Goal: Understand process/instructions: Learn how to perform a task or action

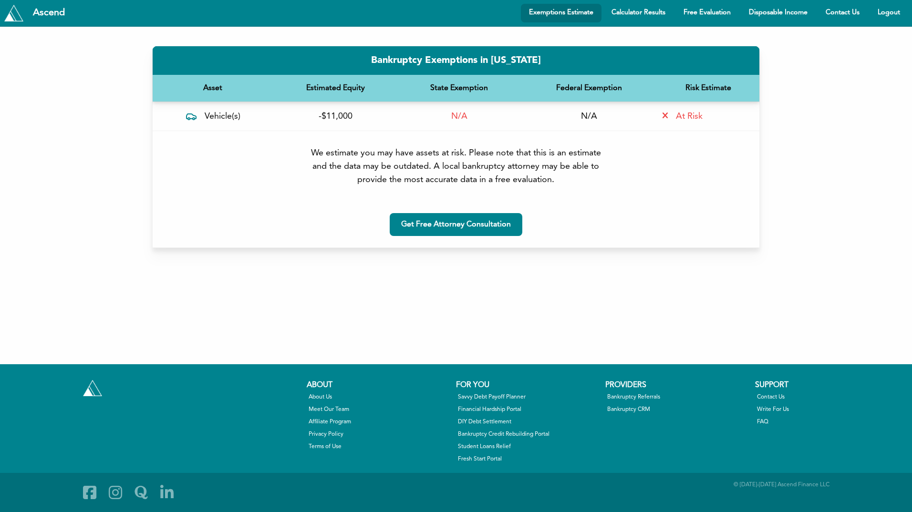
click at [667, 114] on icon at bounding box center [665, 116] width 6 height 9
click at [642, 15] on link "Calculator Results" at bounding box center [638, 13] width 70 height 19
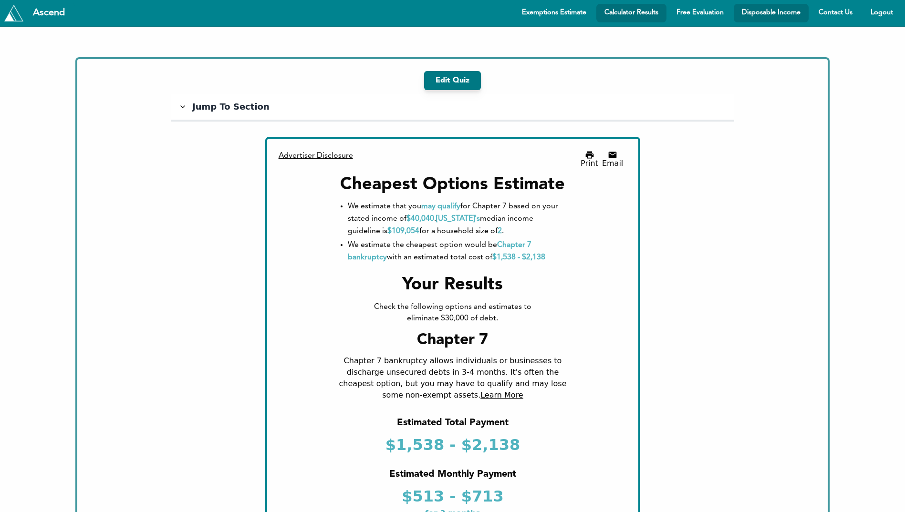
click at [792, 14] on link "Disposable Income" at bounding box center [771, 13] width 75 height 19
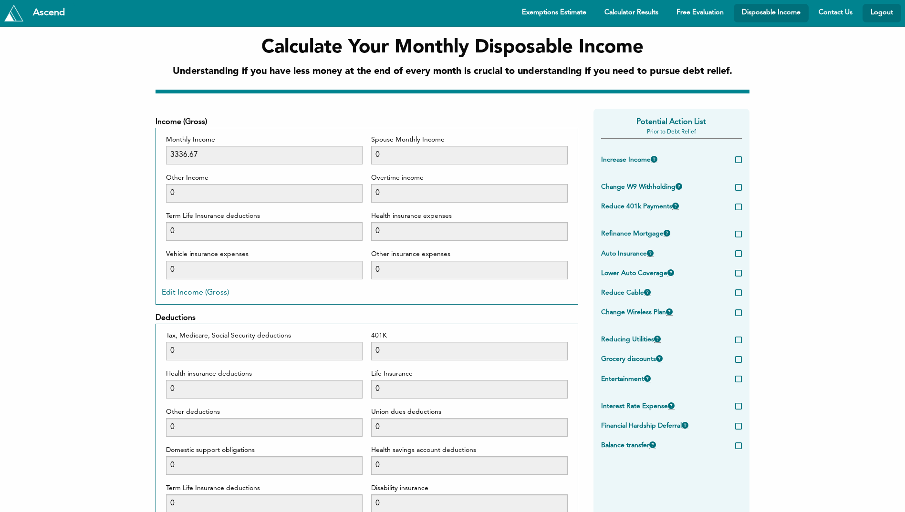
click at [885, 14] on link "Logout" at bounding box center [881, 13] width 39 height 19
